Goal: Navigation & Orientation: Find specific page/section

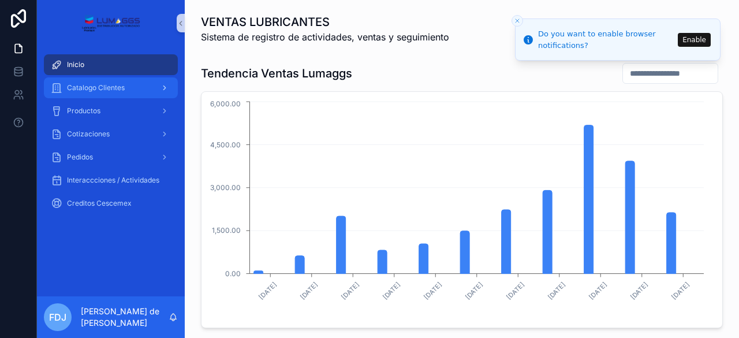
click at [100, 87] on span "Catalogo Clientes" at bounding box center [96, 87] width 58 height 9
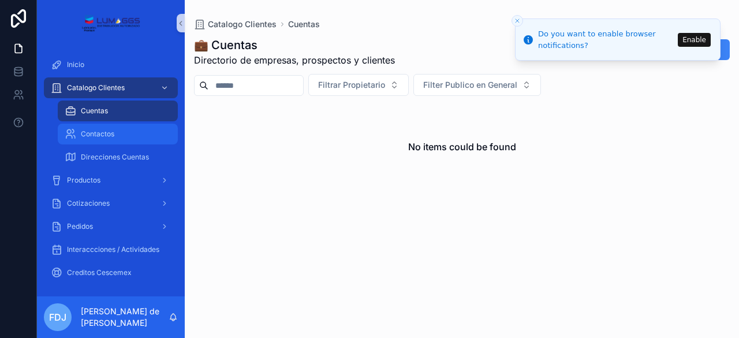
click at [99, 131] on span "Contactos" at bounding box center [97, 133] width 33 height 9
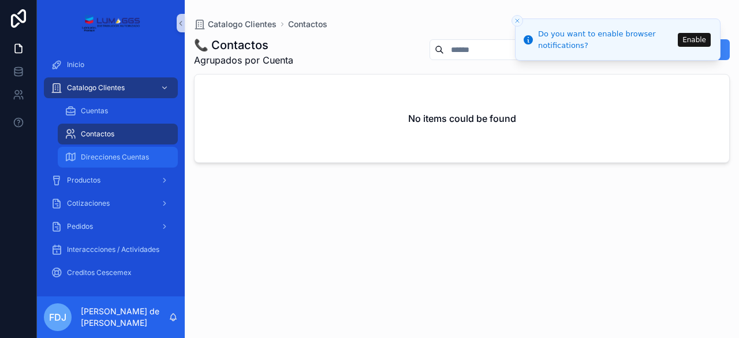
click at [105, 156] on span "Direcciones Cuentas" at bounding box center [115, 156] width 68 height 9
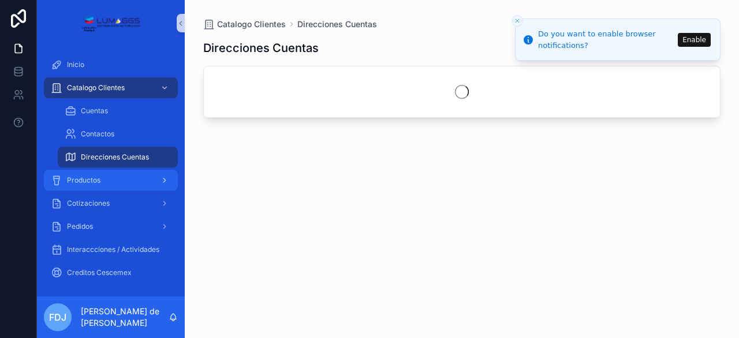
click at [94, 173] on div "Productos" at bounding box center [111, 180] width 120 height 18
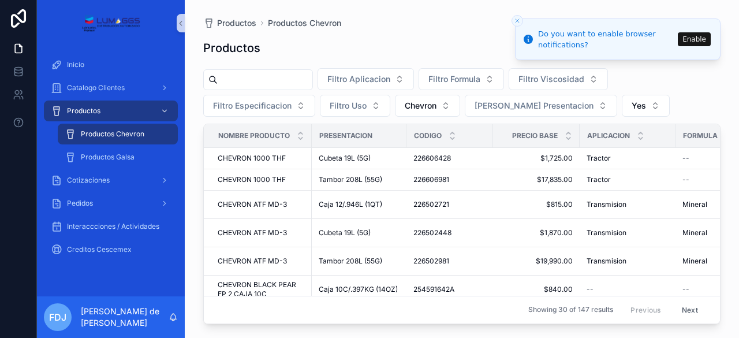
click at [514, 23] on icon "Close toast" at bounding box center [517, 20] width 7 height 7
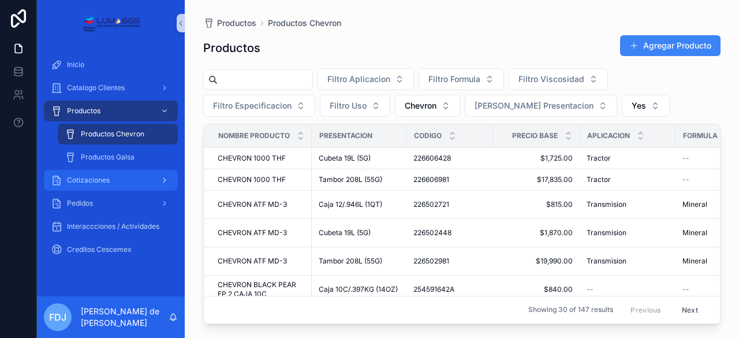
click at [129, 176] on div "Cotizaciones" at bounding box center [111, 180] width 120 height 18
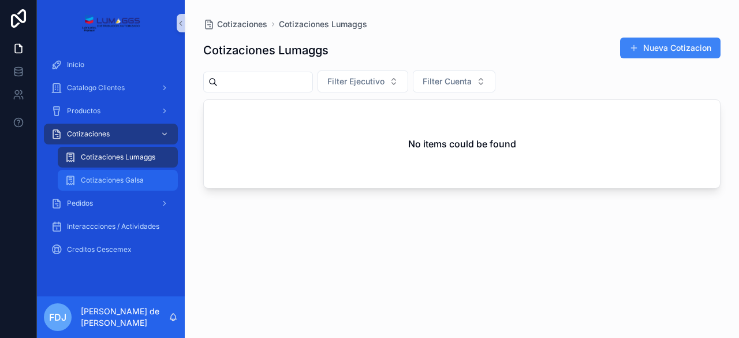
click at [127, 177] on span "Cotizaciones Galsa" at bounding box center [112, 180] width 63 height 9
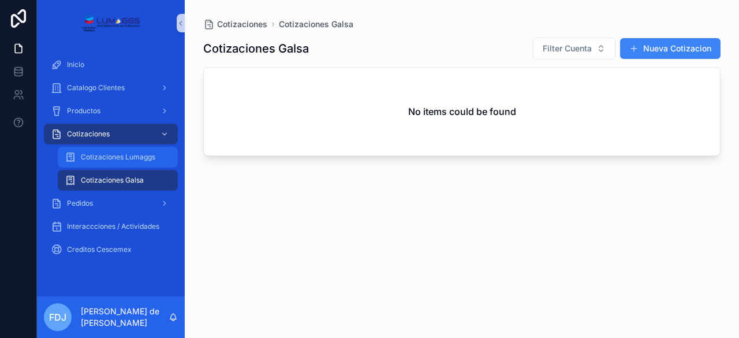
click at [124, 162] on div "Cotizaciones Lumaggs" at bounding box center [118, 157] width 106 height 18
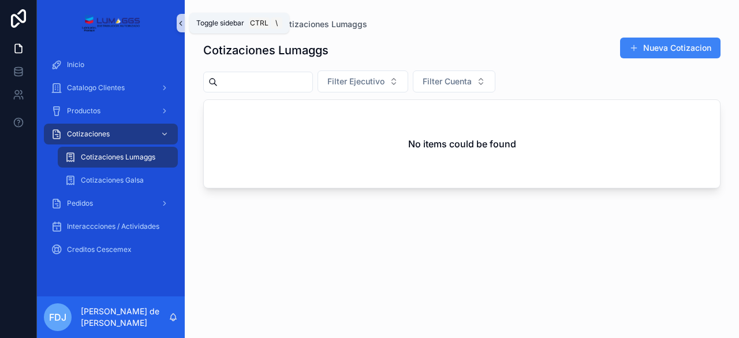
click at [179, 27] on icon "scrollable content" at bounding box center [181, 23] width 8 height 9
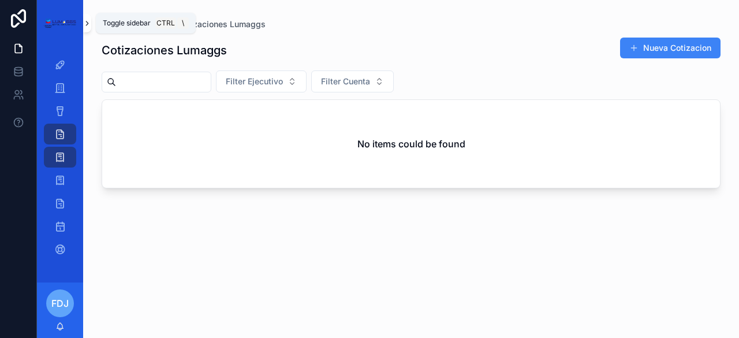
click at [88, 24] on icon "scrollable content" at bounding box center [87, 23] width 8 height 9
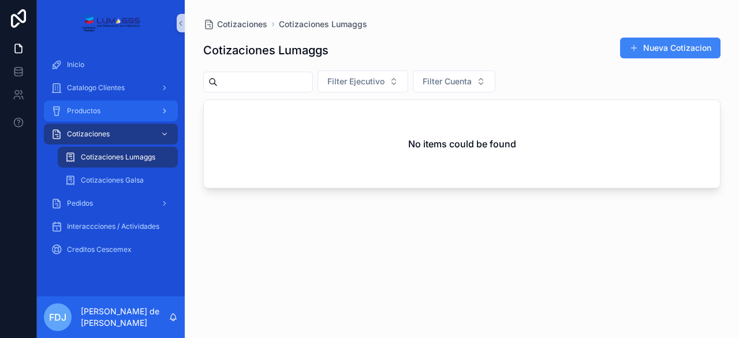
click at [106, 109] on div "Productos" at bounding box center [111, 111] width 120 height 18
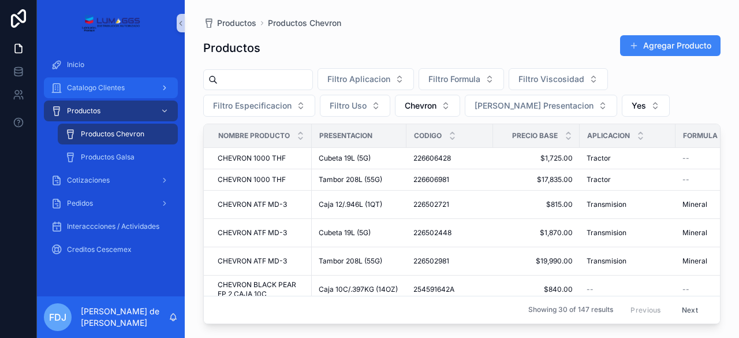
click at [108, 88] on span "Catalogo Clientes" at bounding box center [96, 87] width 58 height 9
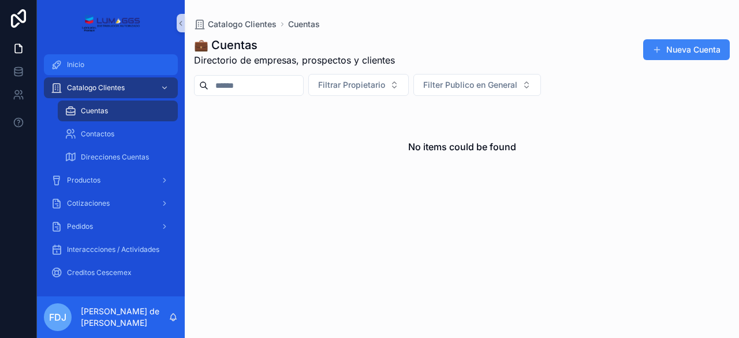
click at [105, 70] on div "Inicio" at bounding box center [111, 64] width 120 height 18
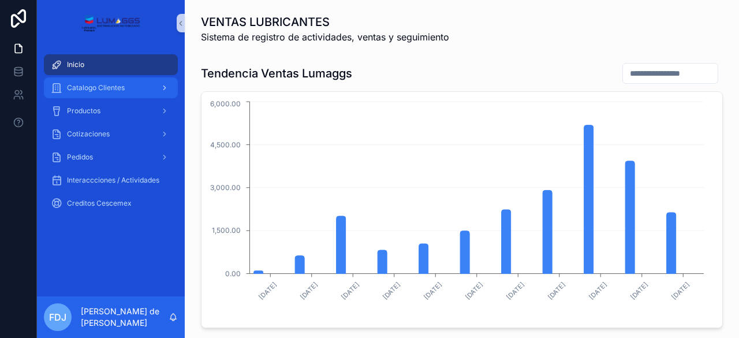
click at [125, 86] on div "Catalogo Clientes" at bounding box center [111, 88] width 120 height 18
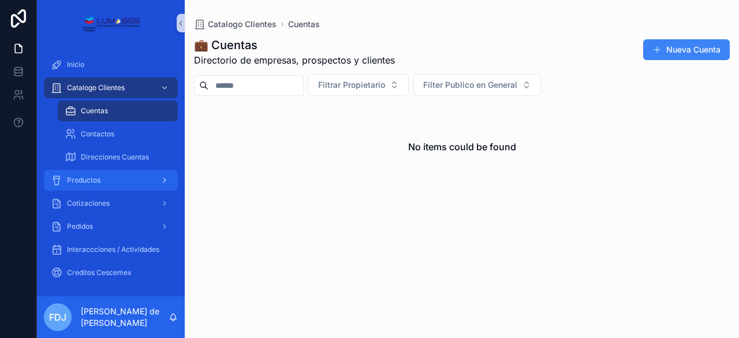
click at [120, 173] on div "Productos" at bounding box center [111, 180] width 120 height 18
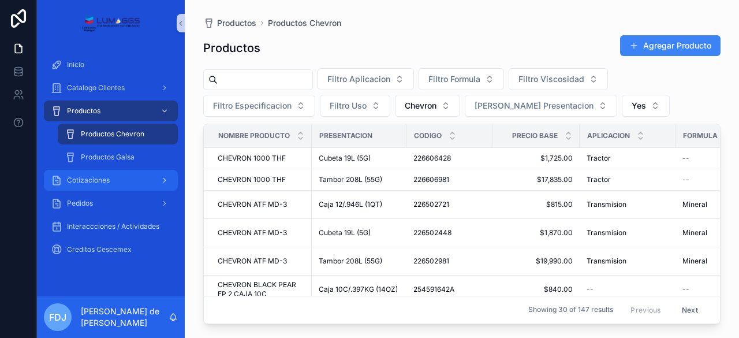
click at [139, 174] on div "Cotizaciones" at bounding box center [111, 180] width 120 height 18
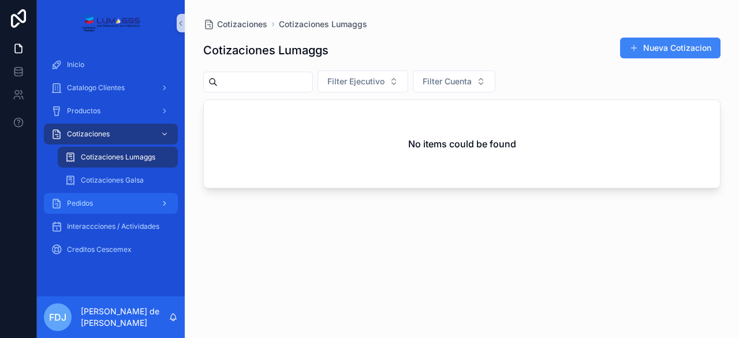
click at [137, 202] on div "Pedidos" at bounding box center [111, 203] width 120 height 18
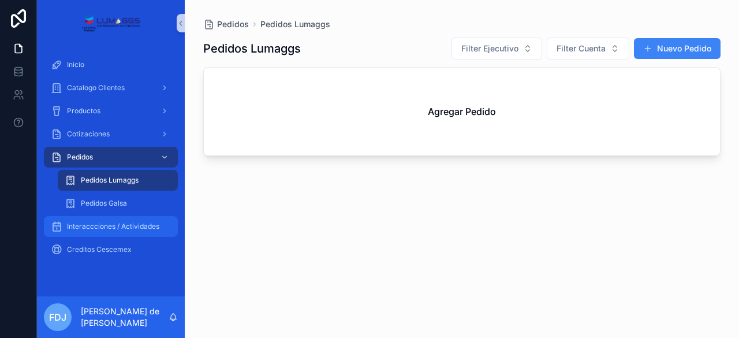
click at [132, 221] on div "Interaccciones / Actividades" at bounding box center [111, 226] width 120 height 18
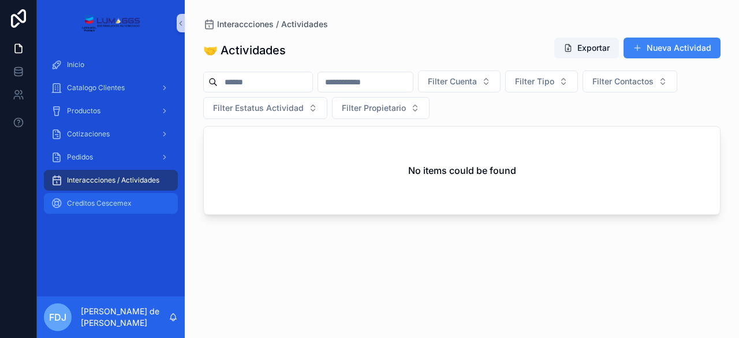
click at [113, 202] on span "Creditos Cescemex" at bounding box center [99, 203] width 65 height 9
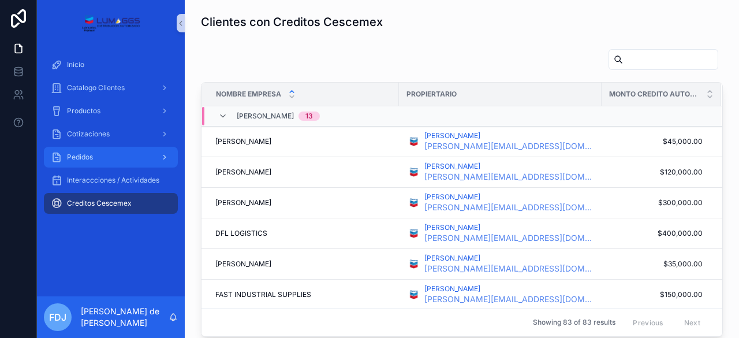
click at [119, 164] on div "Pedidos" at bounding box center [111, 157] width 120 height 18
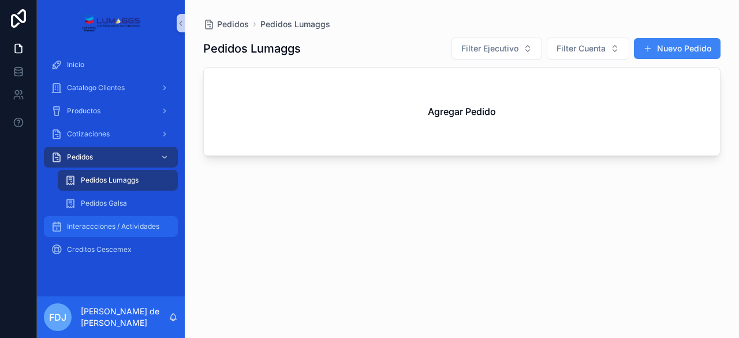
click at [106, 226] on span "Interaccciones / Actividades" at bounding box center [113, 226] width 92 height 9
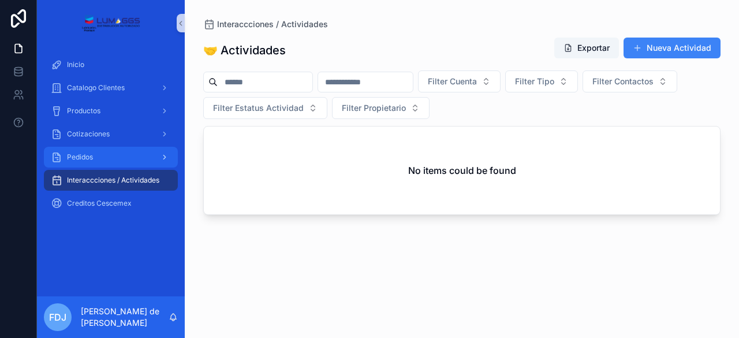
click at [99, 161] on div "Pedidos" at bounding box center [111, 157] width 120 height 18
